Goal: Task Accomplishment & Management: Manage account settings

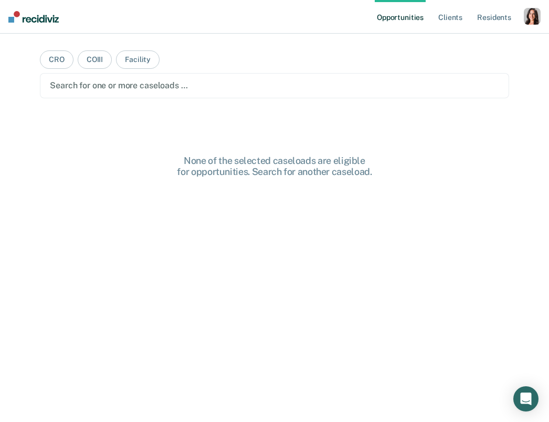
click at [365, 19] on ul "Opportunities Client s Resident s" at bounding box center [449, 17] width 149 height 34
click at [365, 19] on div "button" at bounding box center [532, 16] width 17 height 17
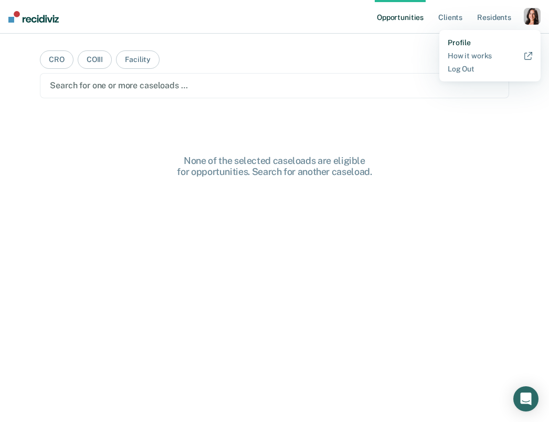
click at [365, 41] on link "Profile" at bounding box center [490, 42] width 85 height 9
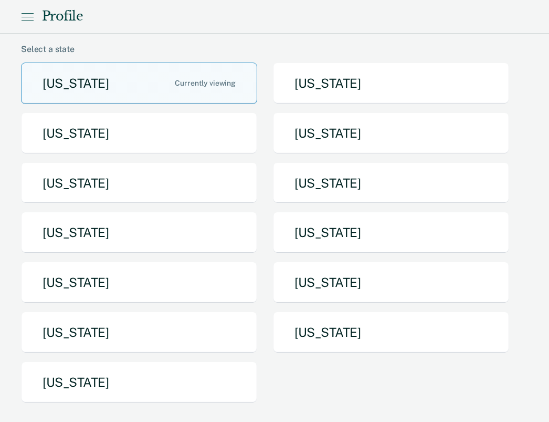
scroll to position [69, 0]
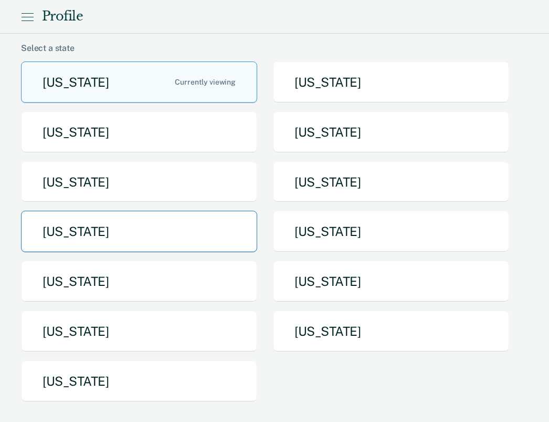
click at [114, 233] on button "[US_STATE]" at bounding box center [139, 231] width 236 height 41
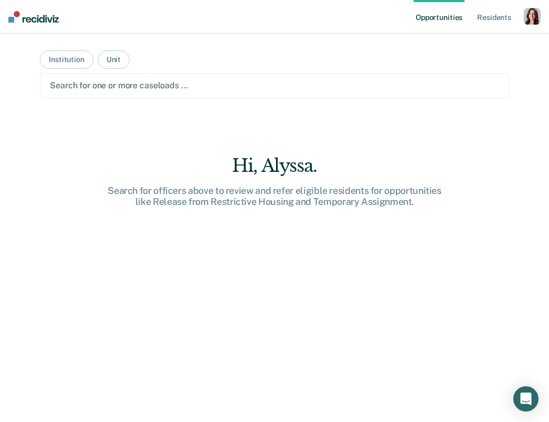
click at [166, 134] on main "Institution Unit Search for one or more caseloads … Hi, [GEOGRAPHIC_DATA]. Sear…" at bounding box center [274, 215] width 494 height 363
click at [163, 77] on div "Search for one or more caseloads …" at bounding box center [274, 85] width 469 height 25
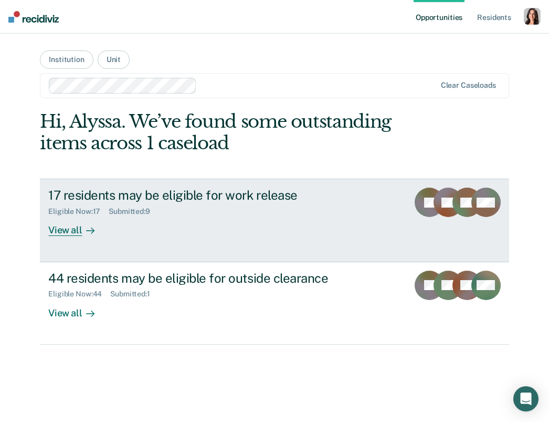
click at [237, 205] on div "Eligible Now : 17 Submitted : 9" at bounding box center [223, 209] width 351 height 13
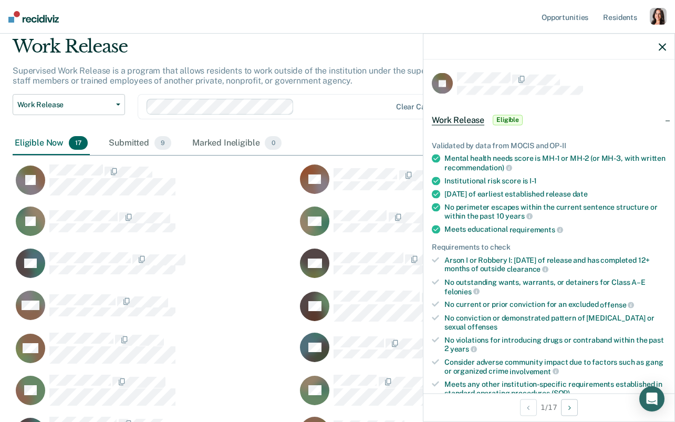
scroll to position [40, 0]
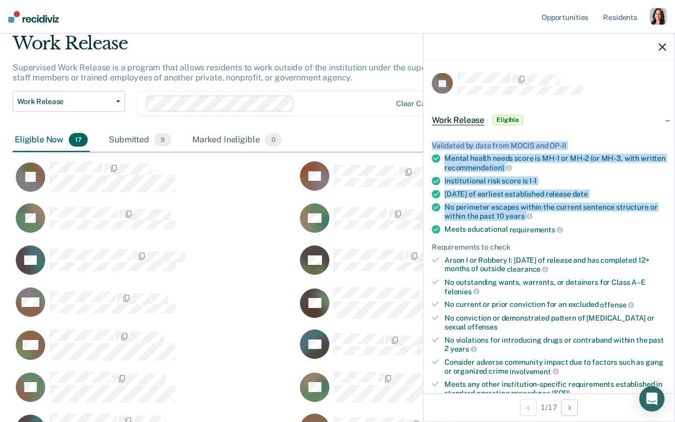
drag, startPoint x: 433, startPoint y: 144, endPoint x: 605, endPoint y: 221, distance: 187.8
click at [365, 221] on ul "Validated by data from MOCIS and OP-II Mental health needs score is MH-1 or MH-…" at bounding box center [549, 269] width 234 height 256
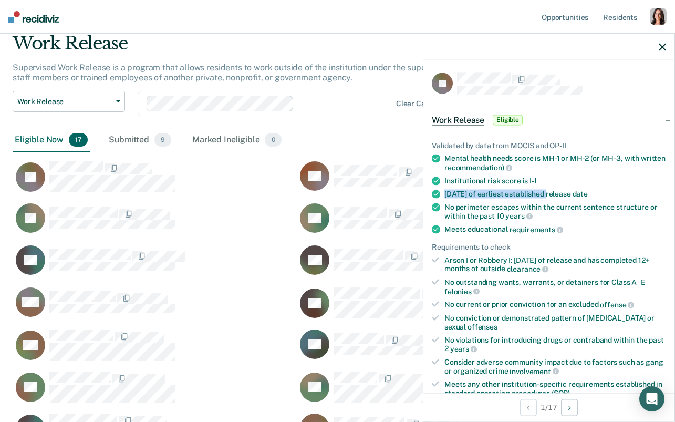
drag, startPoint x: 493, startPoint y: 186, endPoint x: 548, endPoint y: 187, distance: 55.1
click at [365, 187] on ul "Validated by data from MOCIS and OP-II Mental health needs score is MH-1 or MH-…" at bounding box center [549, 269] width 234 height 256
drag, startPoint x: 610, startPoint y: 200, endPoint x: 502, endPoint y: 192, distance: 107.9
click at [365, 192] on ul "Validated by data from MOCIS and OP-II Mental health needs score is MH-1 or MH-…" at bounding box center [549, 269] width 234 height 256
click at [365, 192] on div "[DATE] of earliest established release date" at bounding box center [555, 193] width 222 height 9
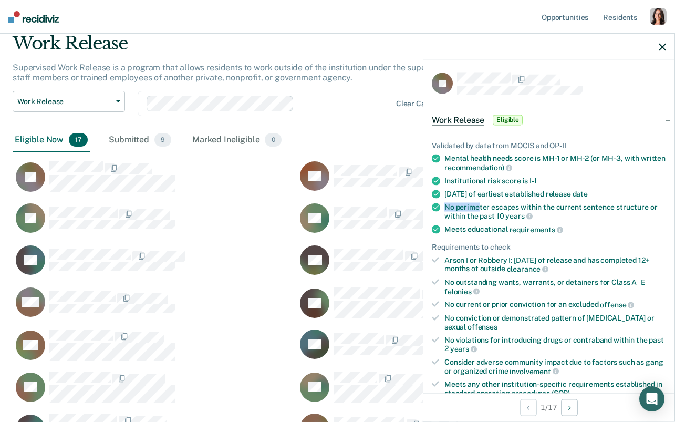
drag, startPoint x: 444, startPoint y: 202, endPoint x: 478, endPoint y: 206, distance: 34.4
click at [365, 206] on div "No perimeter escapes within the current sentence structure or within the past 1…" at bounding box center [555, 211] width 222 height 18
click at [365, 230] on span "requirements" at bounding box center [536, 229] width 54 height 8
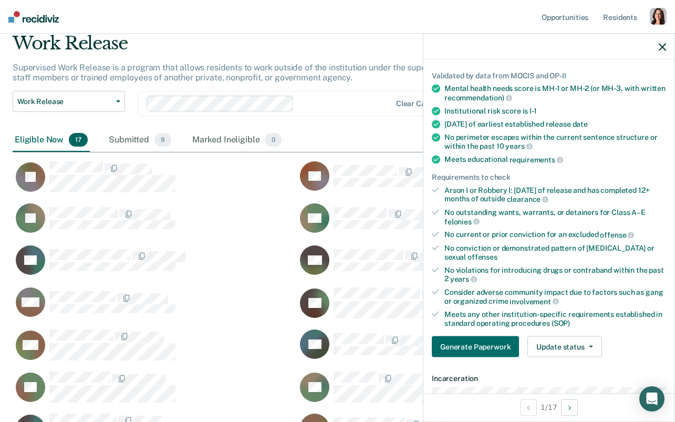
scroll to position [70, 0]
drag, startPoint x: 445, startPoint y: 189, endPoint x: 575, endPoint y: 188, distance: 130.2
click at [365, 188] on div "Arson I or Robbery I: [DATE] of release and has completed 12+ months of outside…" at bounding box center [555, 194] width 222 height 18
click at [365, 189] on div "Arson I or Robbery I: [DATE] of release and has completed 12+ months of outside…" at bounding box center [555, 194] width 222 height 18
click at [365, 234] on div "No current or prior conviction for an excluded offense" at bounding box center [555, 233] width 222 height 9
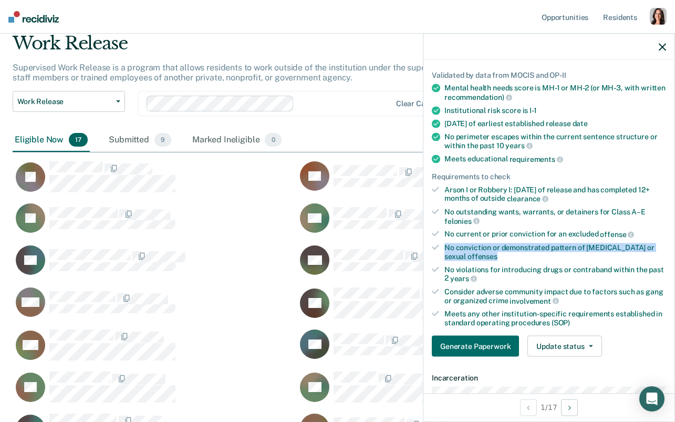
drag, startPoint x: 507, startPoint y: 249, endPoint x: 445, endPoint y: 238, distance: 63.6
click at [365, 238] on ul "Validated by data from MOCIS and OP-II Mental health needs score is MH-1 or MH-…" at bounding box center [549, 198] width 234 height 256
click at [365, 265] on div "No violations for introducing drugs or contraband within the past 2 years" at bounding box center [555, 274] width 222 height 18
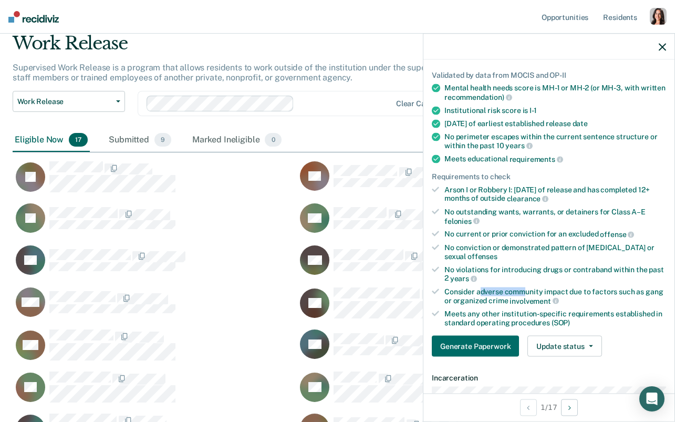
drag, startPoint x: 524, startPoint y: 288, endPoint x: 481, endPoint y: 290, distance: 43.1
click at [365, 280] on div "Consider adverse community impact due to factors such as gang or organized crim…" at bounding box center [555, 296] width 222 height 18
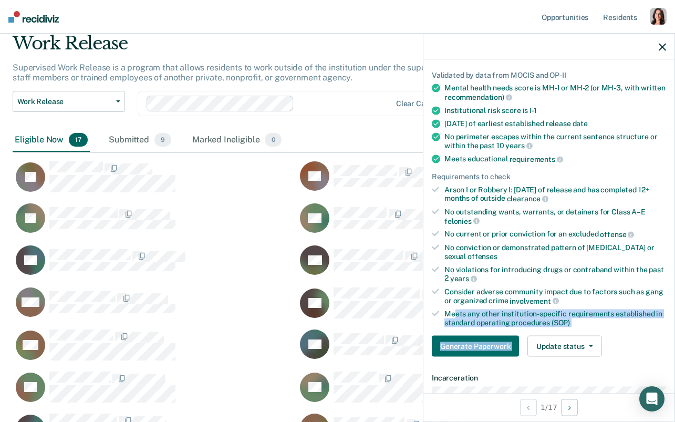
drag, startPoint x: 584, startPoint y: 325, endPoint x: 455, endPoint y: 312, distance: 129.8
click at [365, 280] on div "Validated by data from MOCIS and OP-II Mental health needs score is MH-1 or MH-…" at bounding box center [548, 209] width 251 height 311
click at [365, 280] on div "Meets any other institution-specific requirements established in standard opera…" at bounding box center [555, 318] width 222 height 18
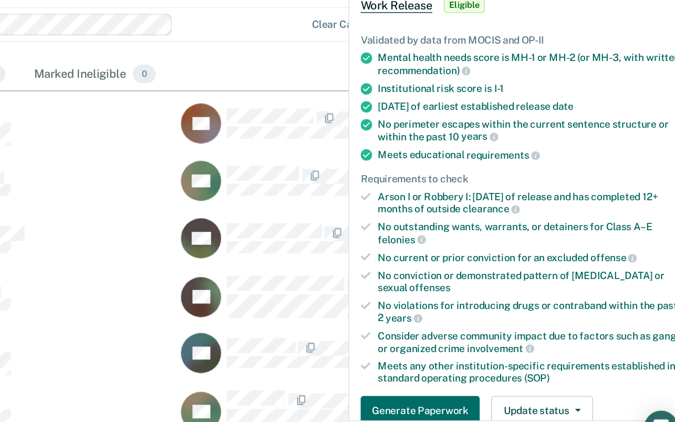
scroll to position [32, 0]
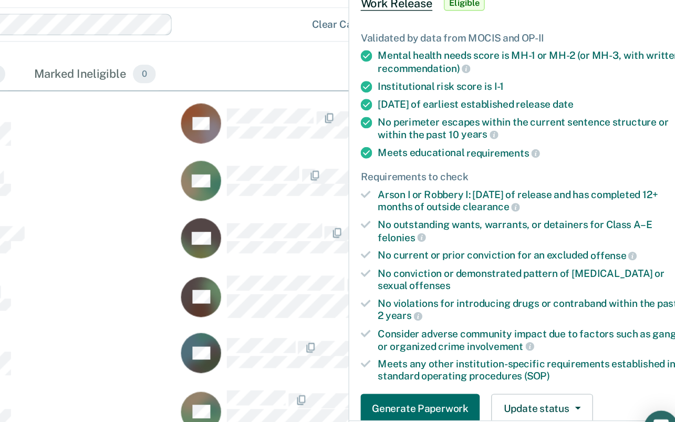
click at [365, 280] on ul "Validated by data from MOCIS and OP-II Mental health needs score is MH-1 or MH-…" at bounding box center [549, 237] width 234 height 256
click at [365, 280] on div "No conviction or demonstrated pattern of [MEDICAL_DATA] or sexual offenses" at bounding box center [555, 290] width 222 height 18
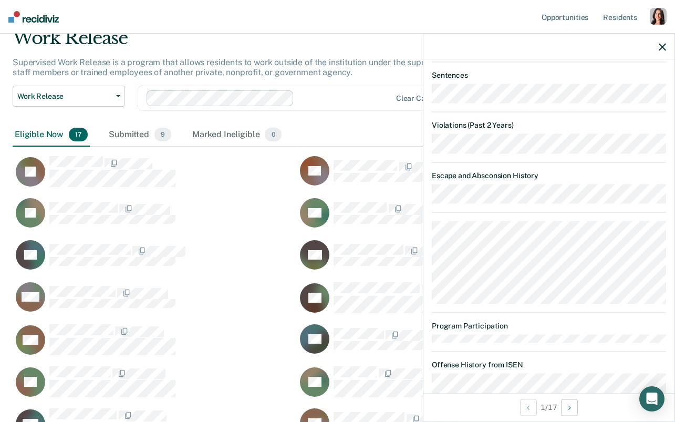
scroll to position [665, 0]
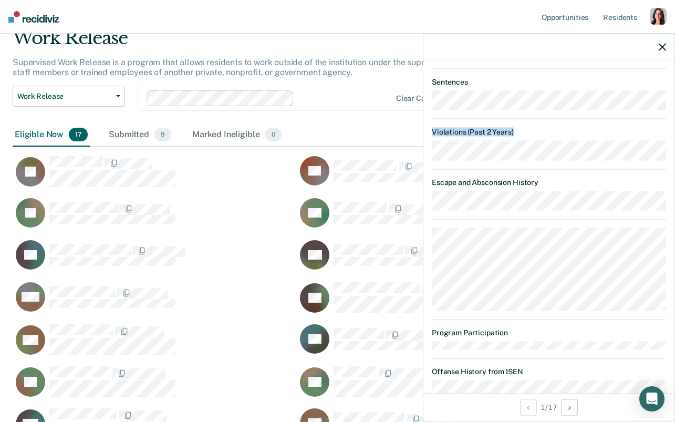
click at [365, 128] on dl "Violations (Past 2 Years)" at bounding box center [549, 144] width 234 height 33
click at [365, 132] on dt "Violations (Past 2 Years)" at bounding box center [549, 132] width 234 height 9
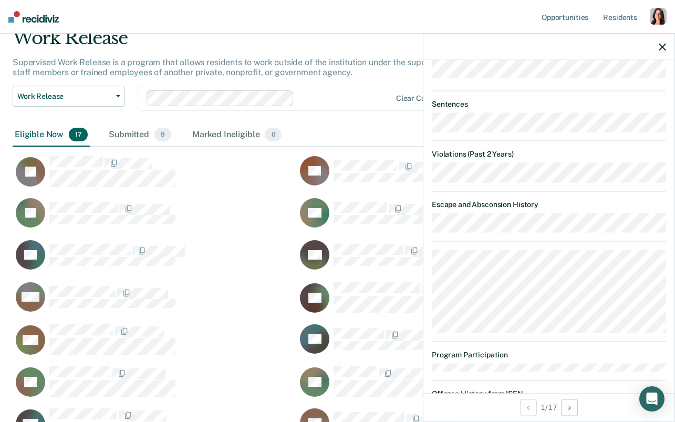
scroll to position [730, 0]
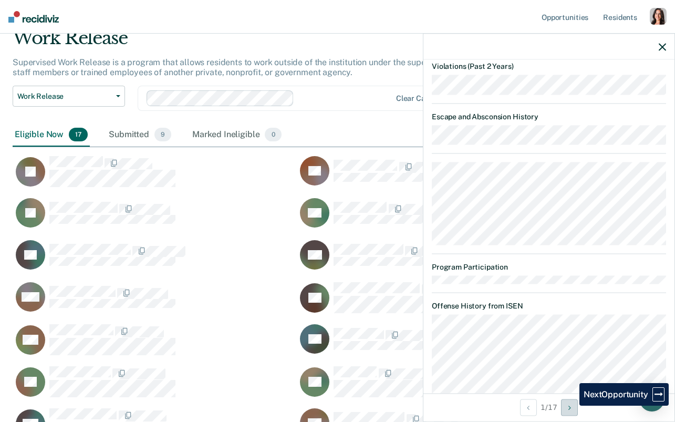
click at [365, 280] on button "Next Opportunity" at bounding box center [569, 407] width 17 height 17
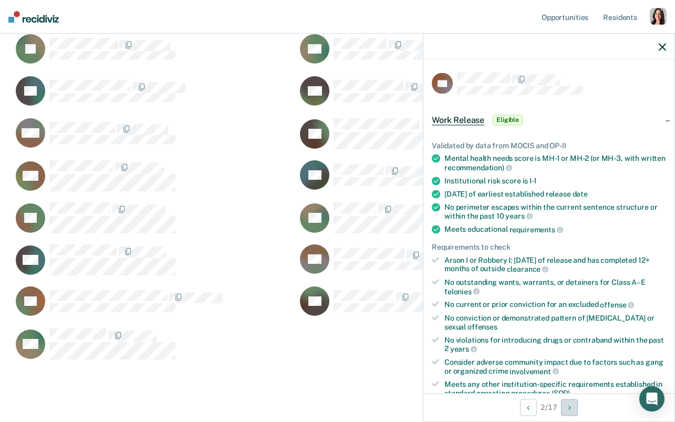
scroll to position [232, 0]
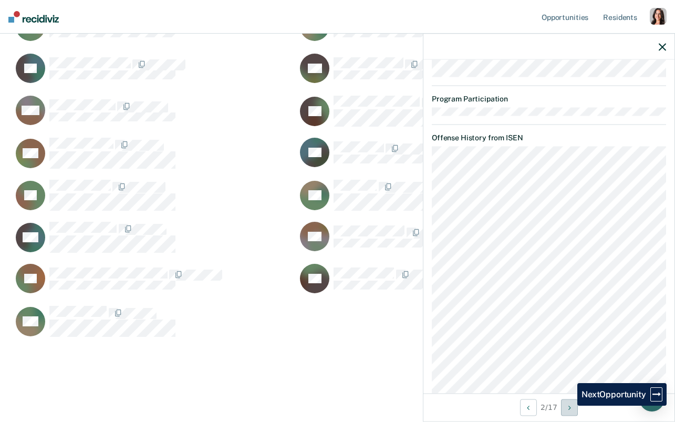
click at [365, 280] on icon "Next Opportunity" at bounding box center [569, 406] width 3 height 7
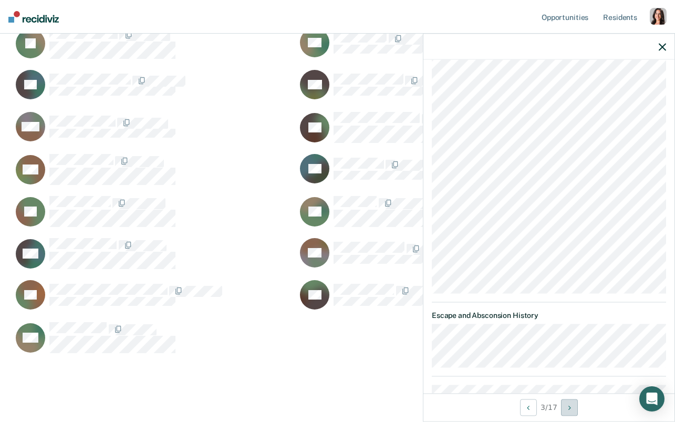
scroll to position [1047, 0]
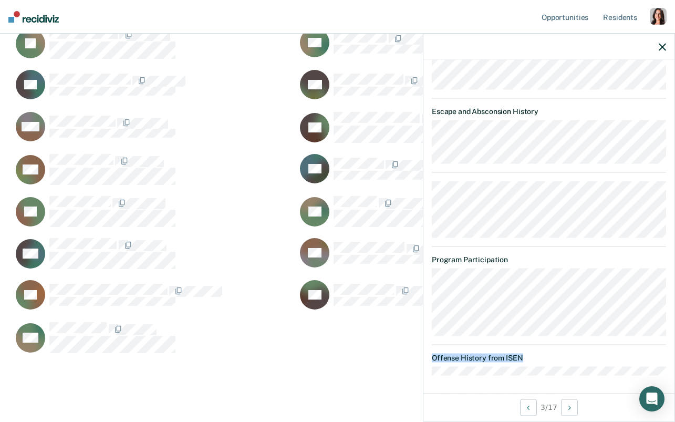
click at [365, 280] on div "JD Work Release Eligible Validated by data from MOCIS and OP-II Mental health n…" at bounding box center [548, 226] width 251 height 333
click at [365, 280] on button "Previous Opportunity" at bounding box center [528, 407] width 17 height 17
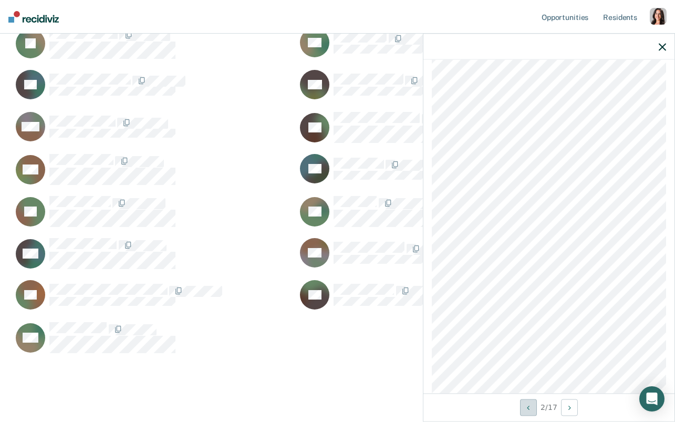
scroll to position [2023, 0]
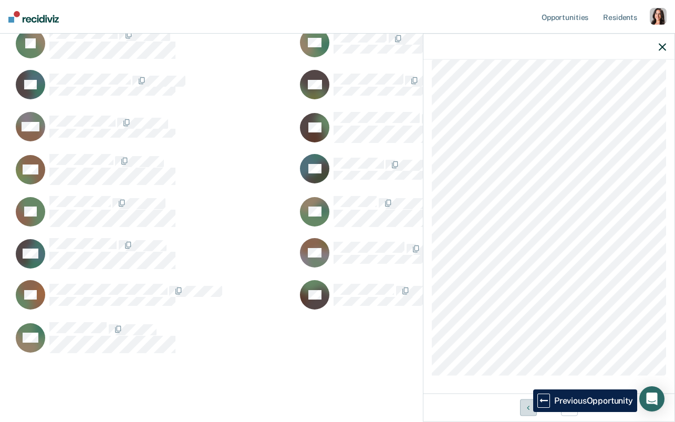
click at [365, 280] on button "Previous Opportunity" at bounding box center [528, 407] width 17 height 17
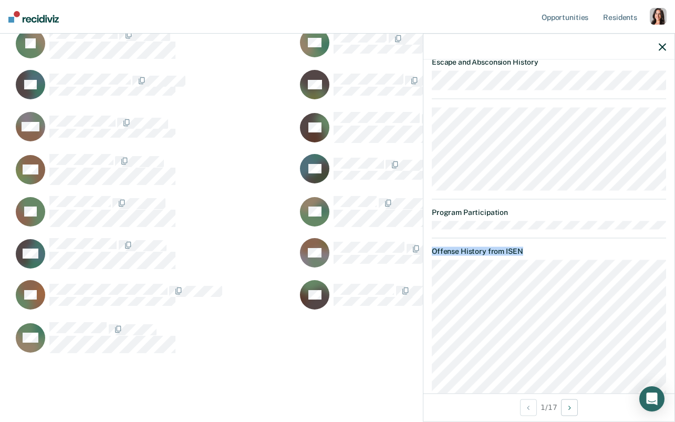
scroll to position [833, 0]
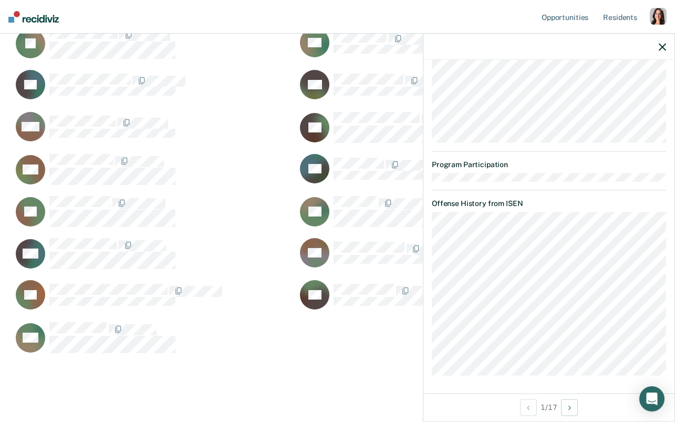
click at [365, 164] on dt "Program Participation" at bounding box center [549, 164] width 234 height 9
click at [365, 280] on div "JB Work Release Eligible Validated by data from MOCIS and OP-II Mental health n…" at bounding box center [548, 226] width 251 height 333
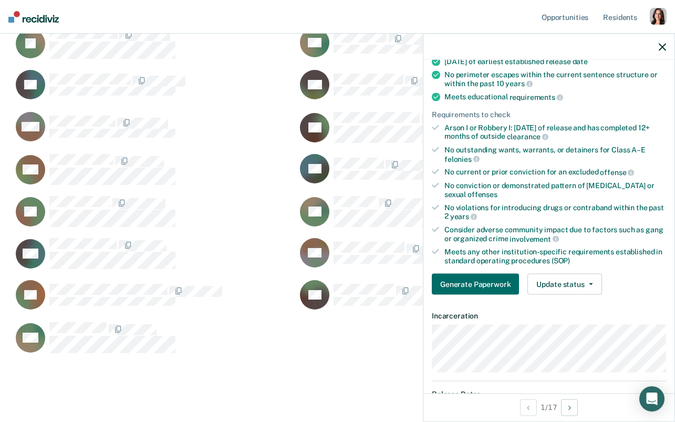
scroll to position [143, 0]
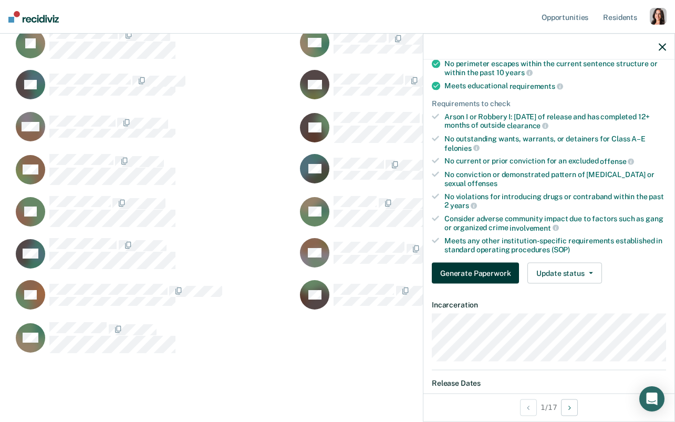
click at [365, 266] on button "Generate Paperwork" at bounding box center [475, 273] width 87 height 21
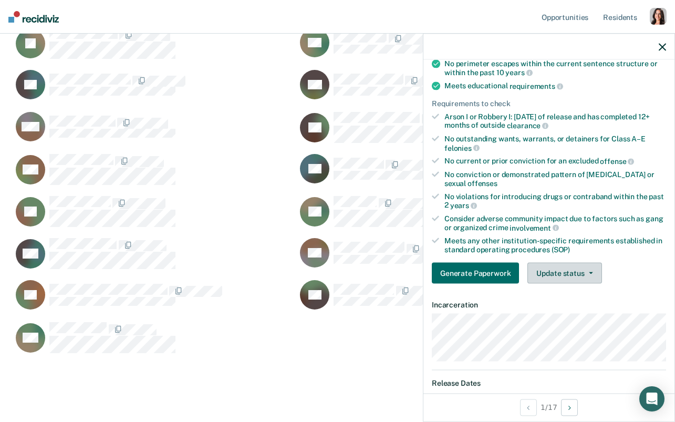
click at [365, 275] on button "Update status" at bounding box center [564, 273] width 74 height 21
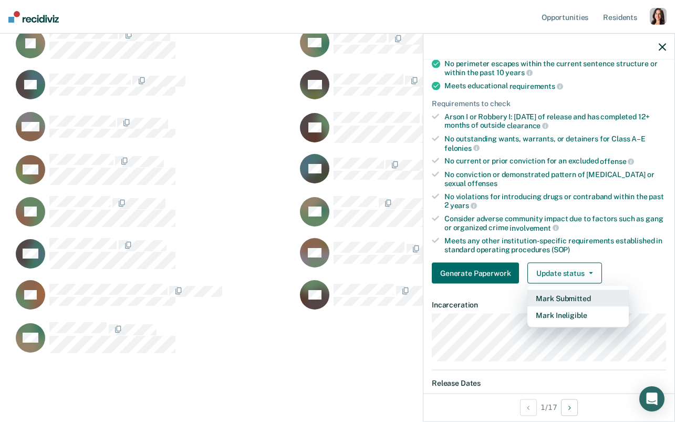
click at [365, 280] on button "Mark Submitted" at bounding box center [577, 298] width 101 height 17
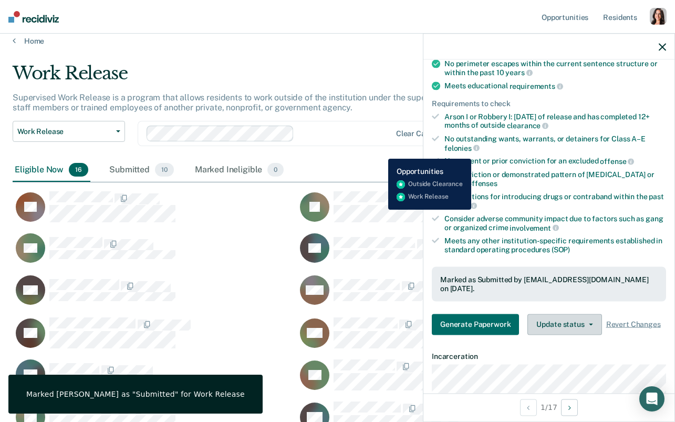
scroll to position [0, 0]
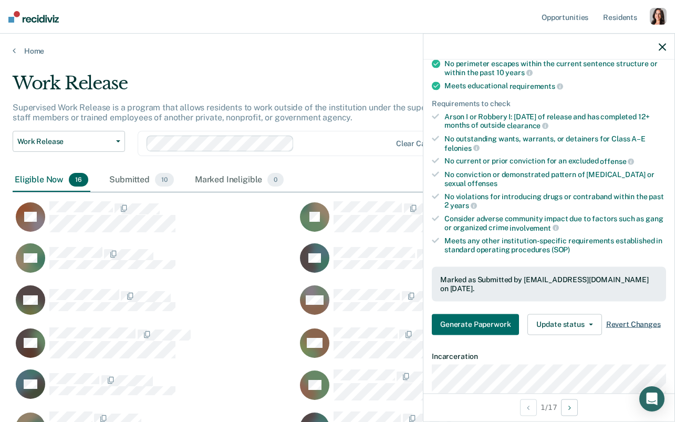
click at [365, 280] on span "Revert Changes" at bounding box center [633, 324] width 55 height 9
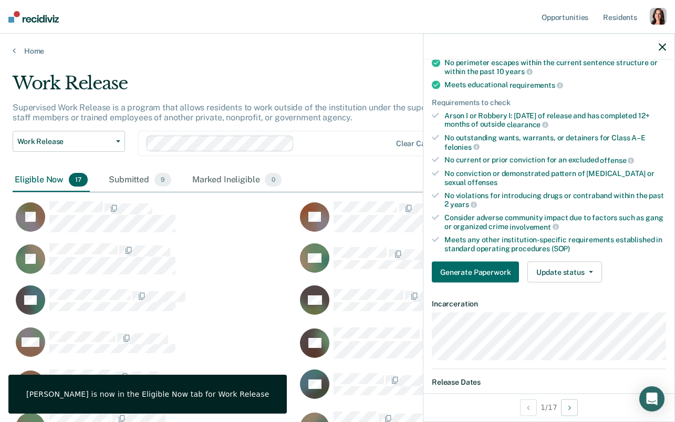
scroll to position [90, 0]
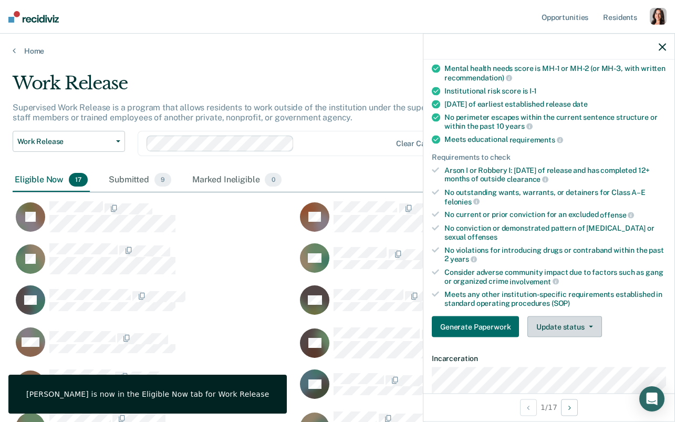
click at [365, 280] on button "Update status" at bounding box center [564, 326] width 74 height 21
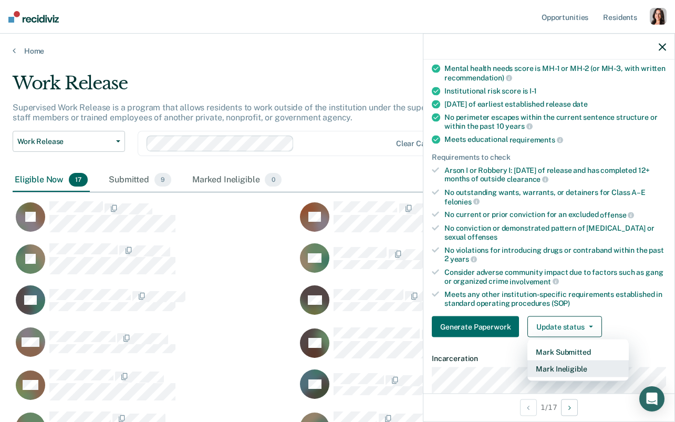
click at [365, 280] on button "Mark Ineligible" at bounding box center [577, 368] width 101 height 17
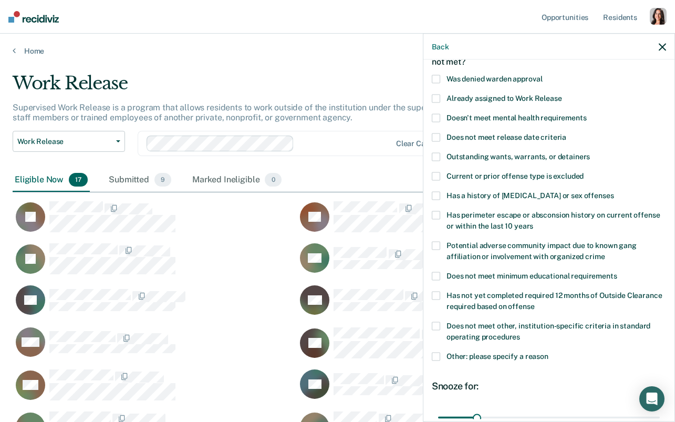
scroll to position [91, 0]
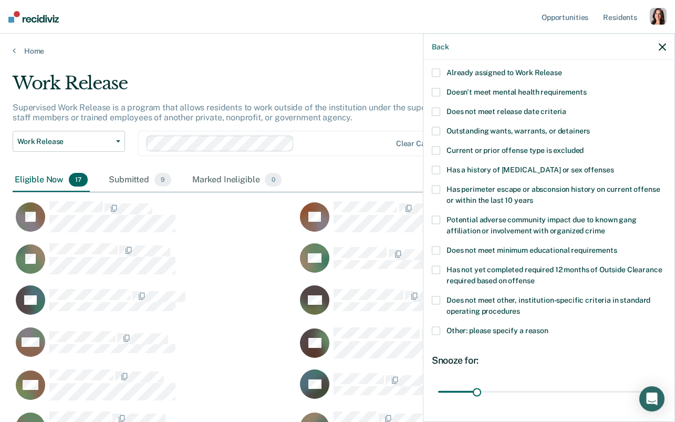
click at [365, 130] on span "Outstanding wants, warrants, or detainers" at bounding box center [517, 131] width 143 height 8
click at [365, 129] on span "Outstanding wants, warrants, or detainers" at bounding box center [517, 131] width 143 height 8
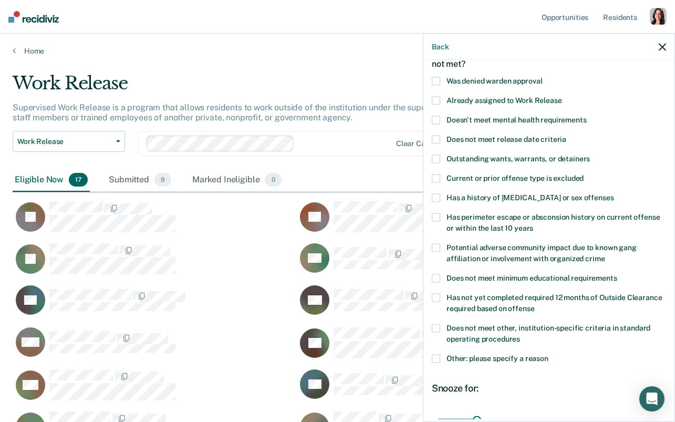
scroll to position [56, 0]
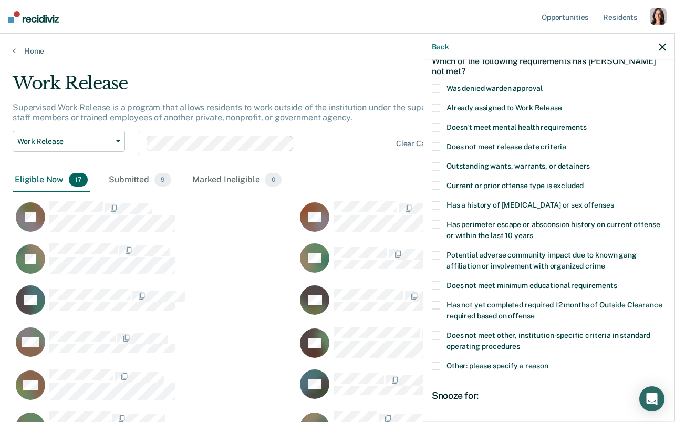
click at [365, 127] on span "Doesn't meet mental health requirements" at bounding box center [516, 127] width 140 height 8
click at [365, 93] on label "Was denied warden approval" at bounding box center [549, 90] width 234 height 11
click at [365, 86] on span "Was denied warden approval" at bounding box center [494, 88] width 96 height 8
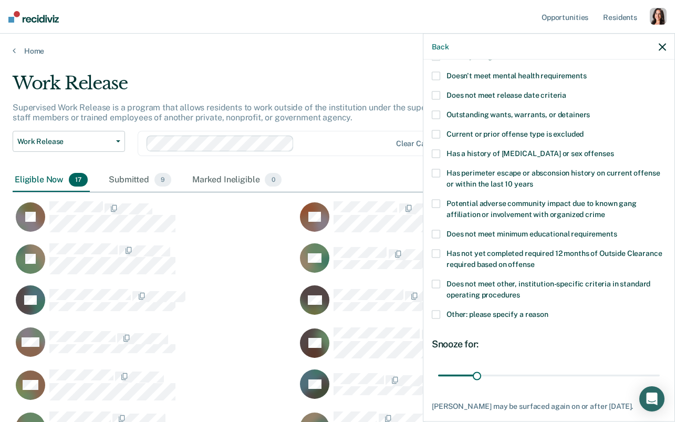
scroll to position [163, 0]
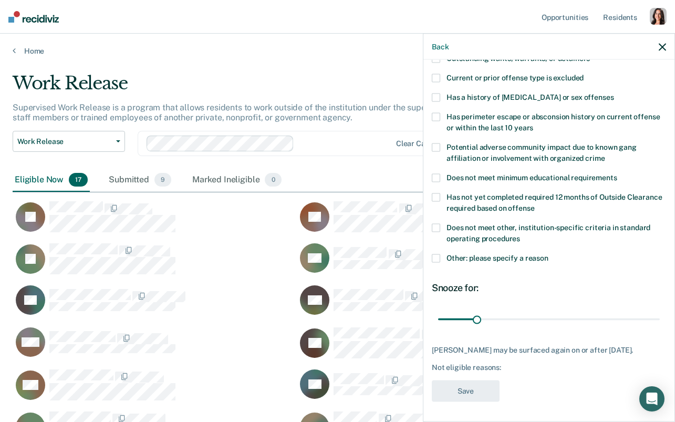
click at [365, 259] on span "Other: please specify a reason" at bounding box center [497, 258] width 102 height 8
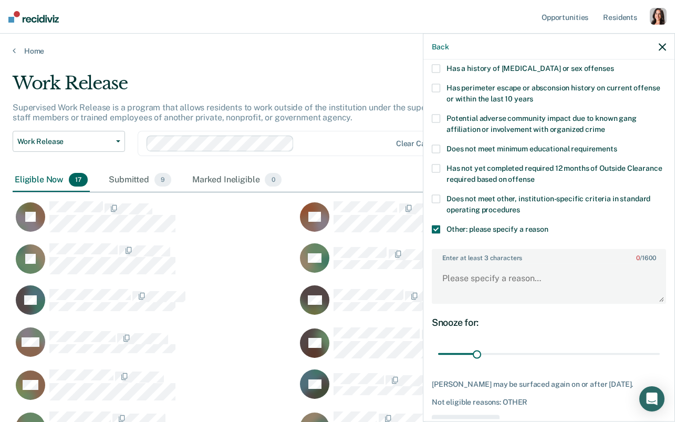
scroll to position [196, 0]
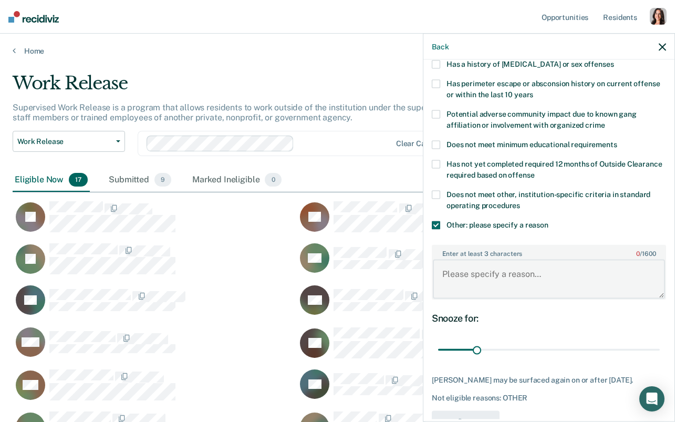
click at [365, 268] on textarea "Enter at least 3 characters 0 / 1600" at bounding box center [549, 278] width 232 height 39
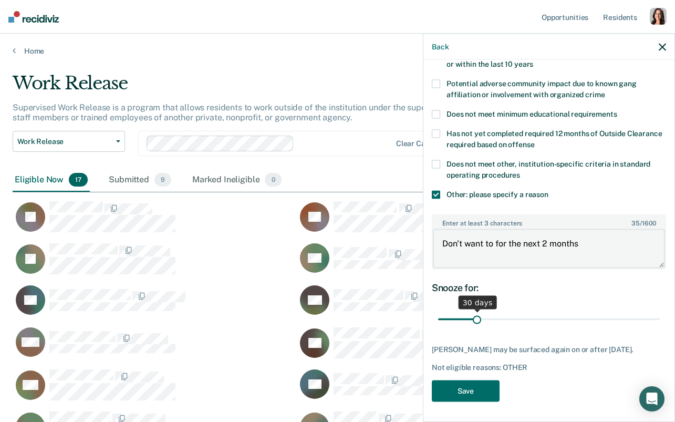
type textarea "Don't want to for the next 2 months"
drag, startPoint x: 476, startPoint y: 318, endPoint x: 512, endPoint y: 326, distance: 37.0
type input "60"
click at [365, 280] on input "range" at bounding box center [549, 319] width 222 height 18
click at [365, 280] on button "Save" at bounding box center [466, 391] width 68 height 22
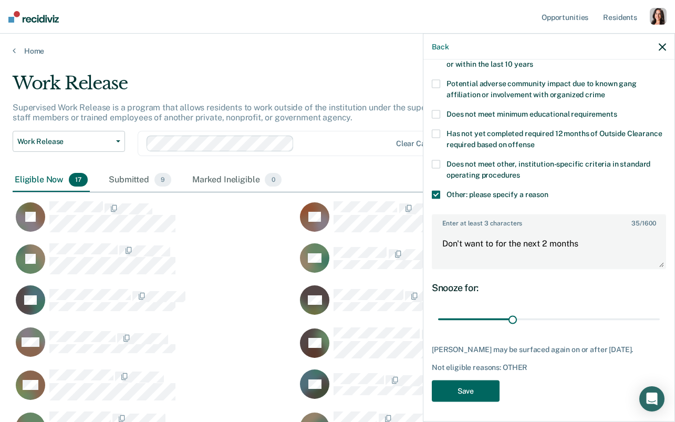
scroll to position [460, 650]
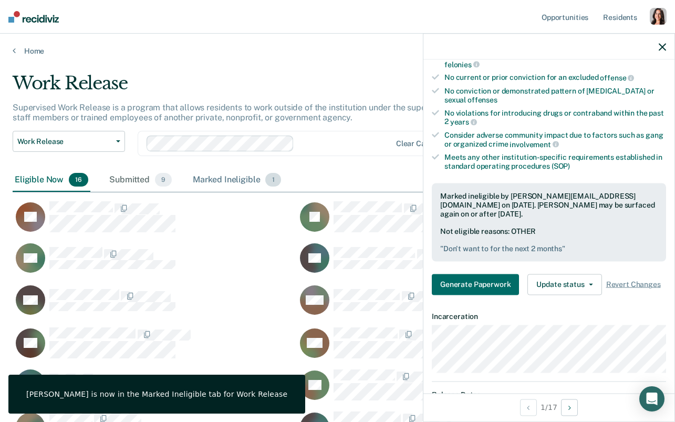
click at [228, 182] on div "Marked Ineligible 1" at bounding box center [237, 180] width 92 height 23
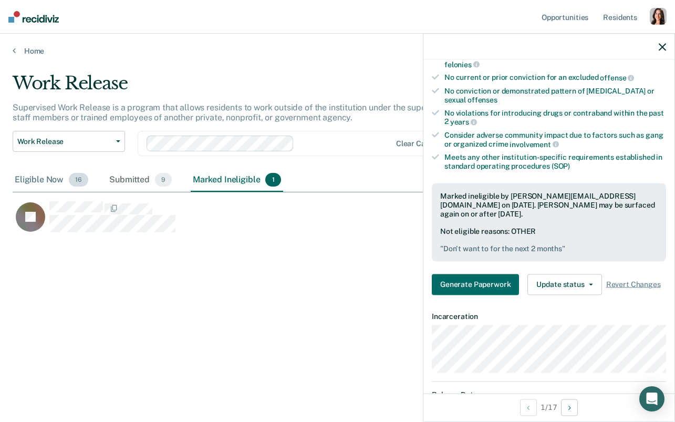
click at [52, 176] on div "Eligible Now 16" at bounding box center [52, 180] width 78 height 23
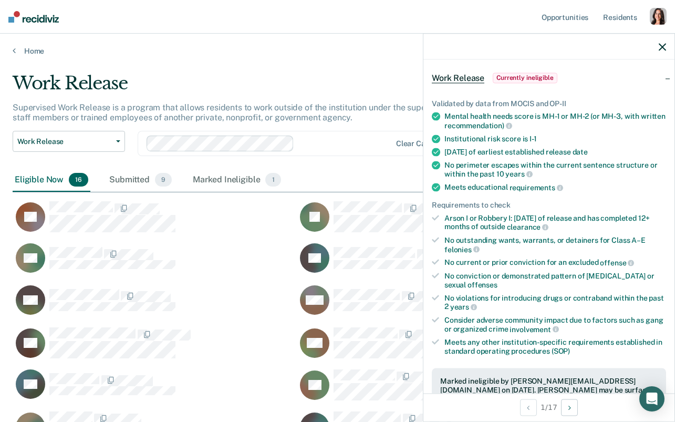
scroll to position [45, 0]
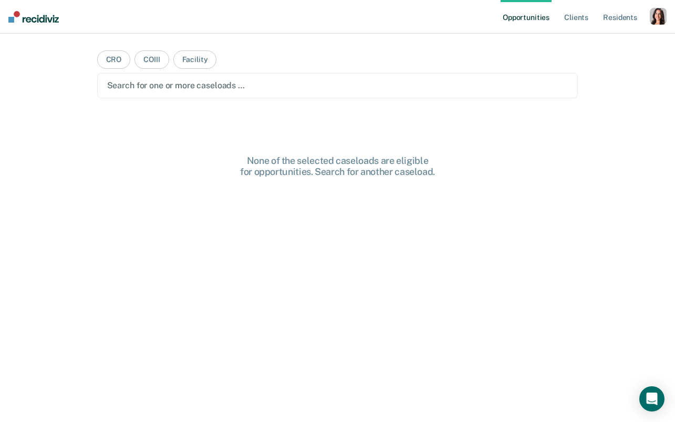
click at [656, 25] on div "Profile How it works Log Out" at bounding box center [658, 18] width 17 height 20
click at [656, 20] on div "button" at bounding box center [658, 16] width 17 height 17
click at [577, 41] on link "Profile" at bounding box center [615, 42] width 85 height 9
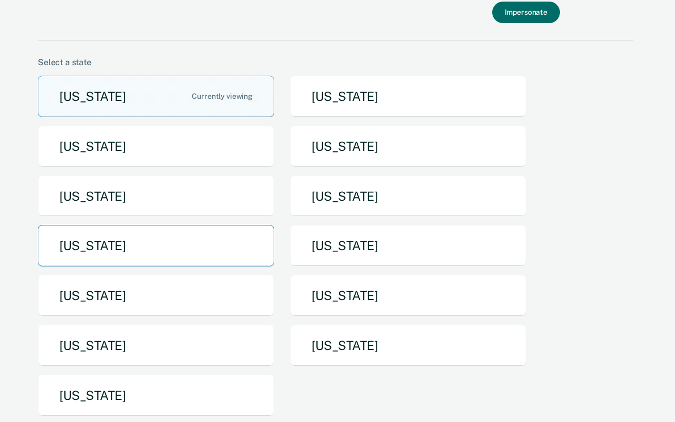
scroll to position [81, 0]
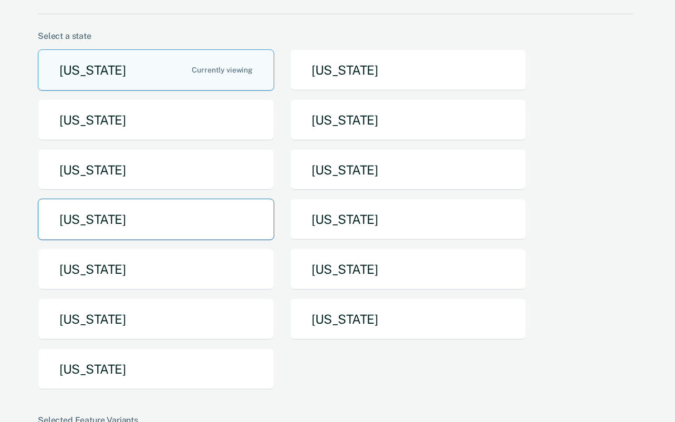
click at [165, 214] on button "[US_STATE]" at bounding box center [156, 219] width 236 height 41
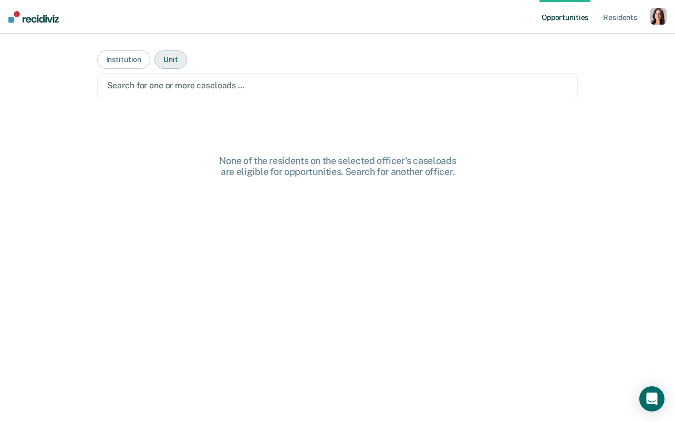
click at [179, 61] on button "Unit" at bounding box center [170, 59] width 32 height 18
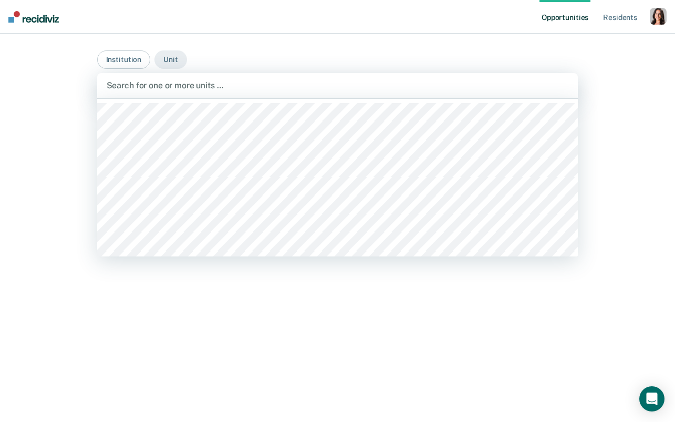
click at [147, 83] on div at bounding box center [338, 85] width 462 height 12
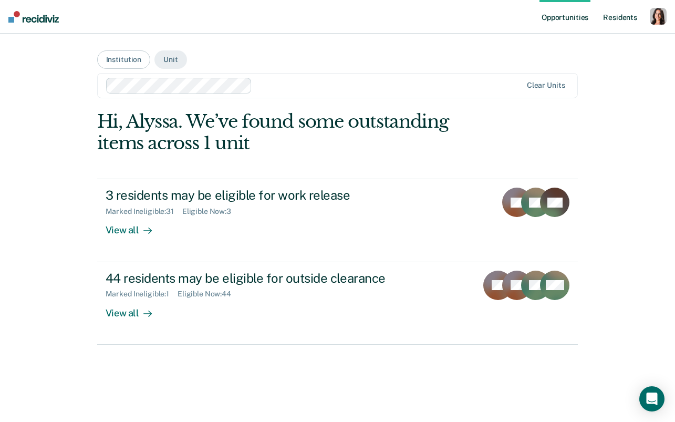
click at [618, 12] on link "Resident s" at bounding box center [620, 17] width 38 height 34
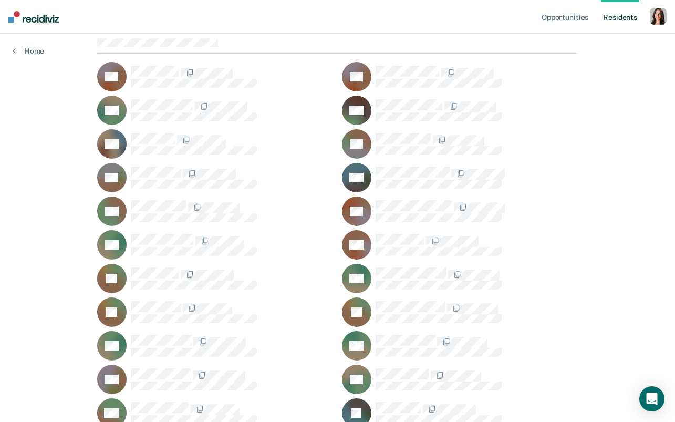
scroll to position [120, 0]
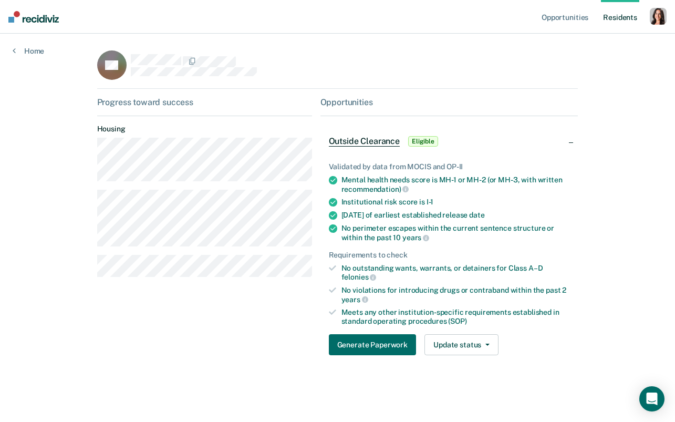
scroll to position [120, 0]
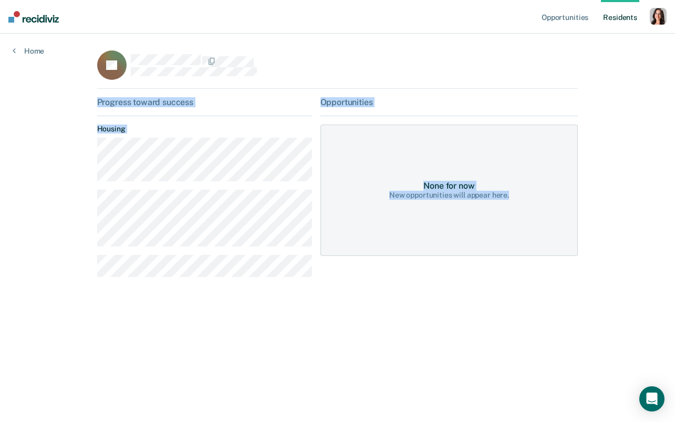
drag, startPoint x: 287, startPoint y: 97, endPoint x: 578, endPoint y: 208, distance: 311.7
click at [578, 208] on div "Progress toward success Housing Opportunities None for now New opportunities wi…" at bounding box center [337, 191] width 481 height 188
click at [578, 208] on div "None for now New opportunities will appear here." at bounding box center [449, 189] width 258 height 131
click at [207, 217] on div "Opportunities Resident s Profile How it works Go to System-Level Trends Log Out…" at bounding box center [337, 211] width 675 height 422
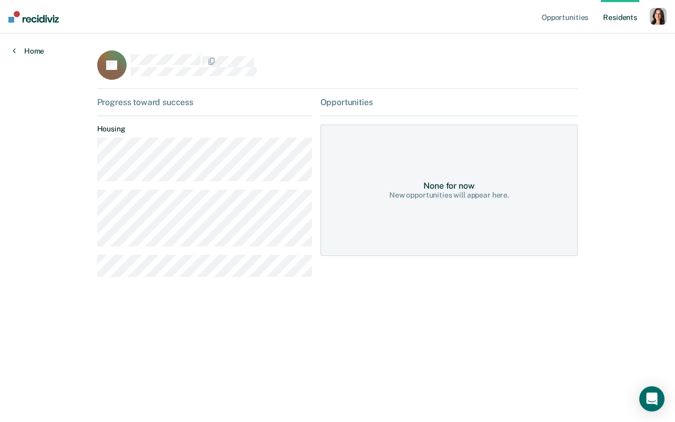
click at [32, 46] on link "Home" at bounding box center [29, 50] width 32 height 9
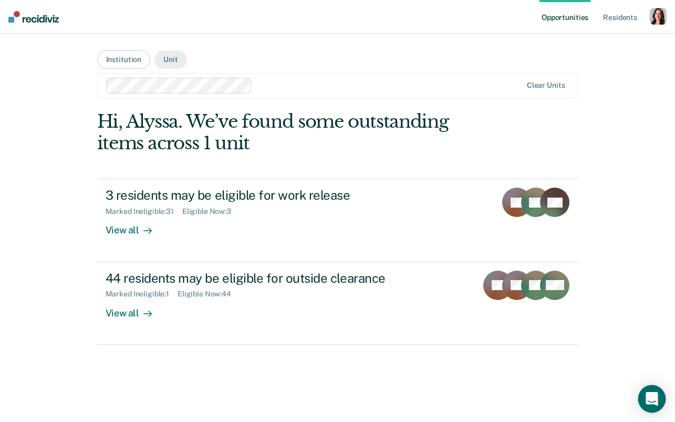
click at [658, 397] on div "Open Intercom Messenger" at bounding box center [652, 399] width 28 height 28
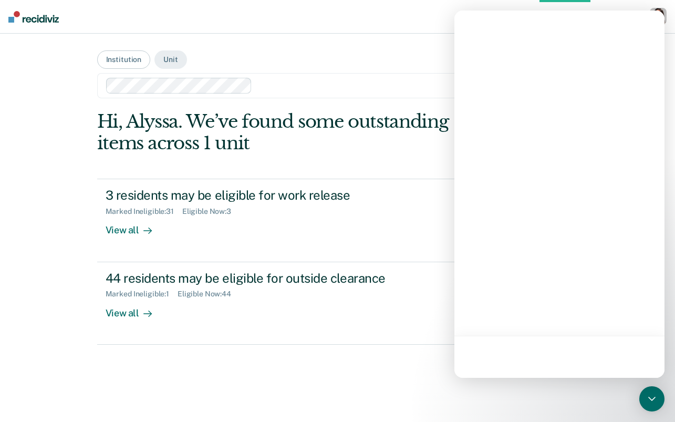
drag, startPoint x: 658, startPoint y: 397, endPoint x: 610, endPoint y: 397, distance: 47.8
click at [619, 397] on body "Looks like you’re using Internet Explorer 11. For faster loading and a better e…" at bounding box center [337, 211] width 675 height 422
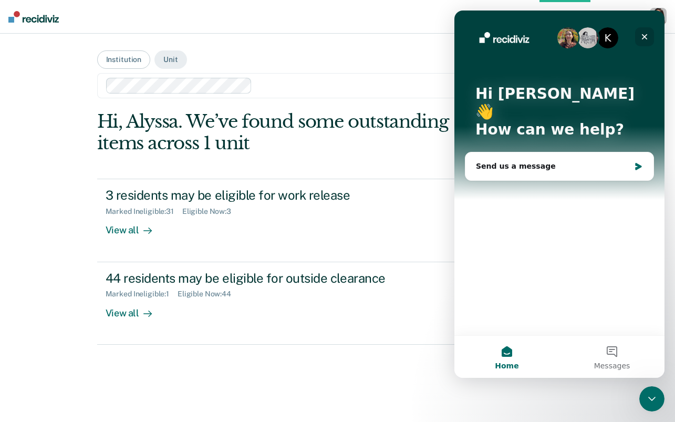
click at [647, 45] on div "Close" at bounding box center [644, 36] width 19 height 19
